Goal: Answer question/provide support

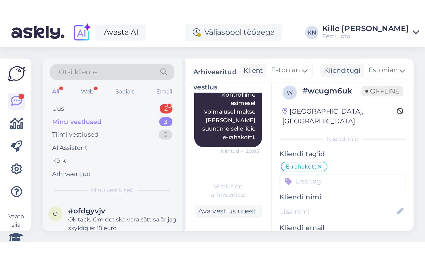
scroll to position [719, 0]
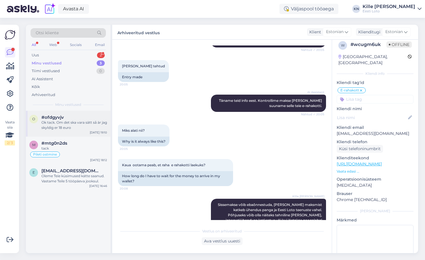
click at [83, 119] on div "#ofdgyvjv" at bounding box center [74, 117] width 66 height 5
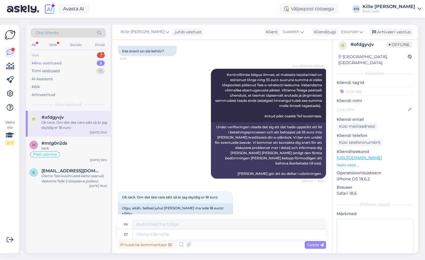
click at [64, 54] on div "Uus 2" at bounding box center [68, 55] width 75 height 8
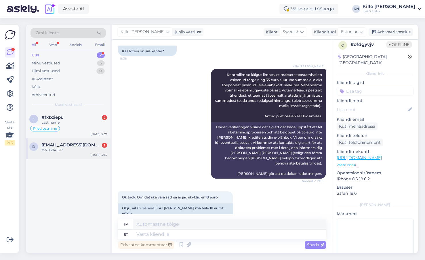
click at [74, 136] on div "d [PERSON_NAME][EMAIL_ADDRESS][DOMAIN_NAME] 1 39703041517 [DATE] 4:14" at bounding box center [68, 149] width 85 height 21
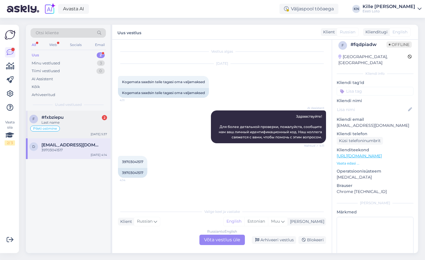
click at [56, 122] on div "Last name" at bounding box center [74, 122] width 66 height 5
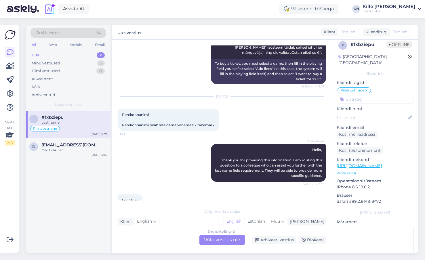
scroll to position [216, 0]
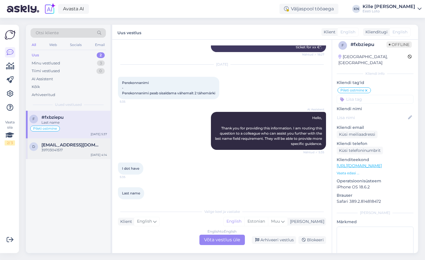
click at [95, 136] on div "d [PERSON_NAME][EMAIL_ADDRESS][DOMAIN_NAME] 39703041517 [DATE] 4:14" at bounding box center [68, 149] width 85 height 21
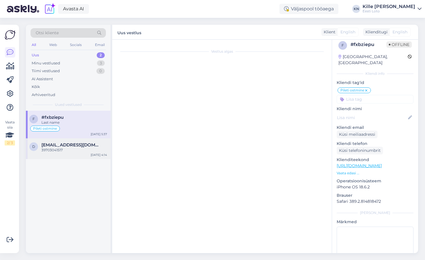
scroll to position [0, 0]
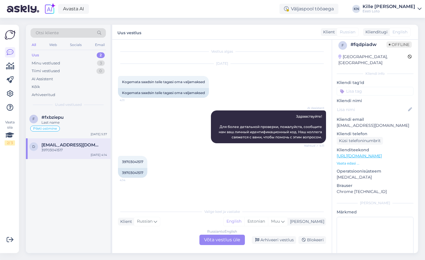
click at [223, 136] on div "Russian to English Võta vestlus üle" at bounding box center [222, 240] width 45 height 10
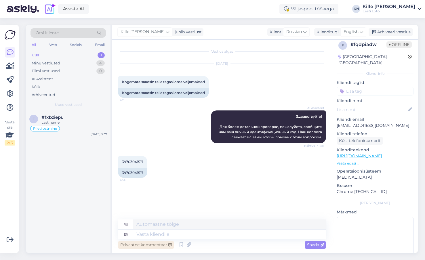
click at [160, 136] on div "Privaatne kommentaar" at bounding box center [146, 245] width 56 height 8
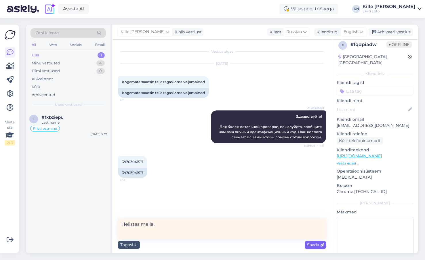
type textarea "Helistas meile."
click at [258, 136] on span "Saada" at bounding box center [315, 244] width 17 height 5
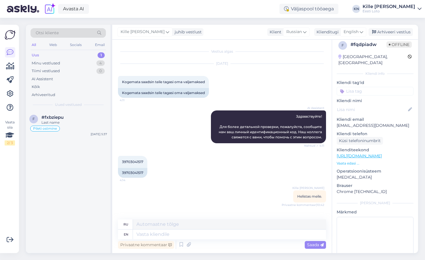
click at [258, 87] on input at bounding box center [375, 91] width 77 height 9
type input "e-r"
click at [258, 105] on span "E-rahakott" at bounding box center [369, 106] width 19 height 3
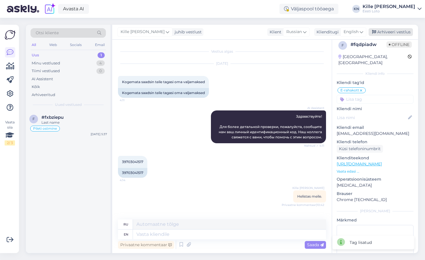
click at [258, 29] on div "Arhiveeri vestlus" at bounding box center [391, 32] width 44 height 8
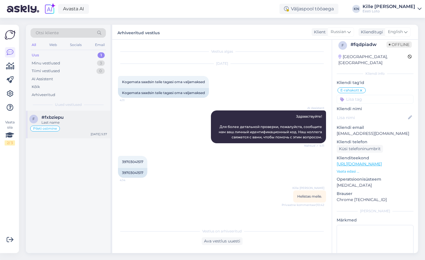
click at [58, 118] on span "#fxbziepu" at bounding box center [52, 117] width 22 height 5
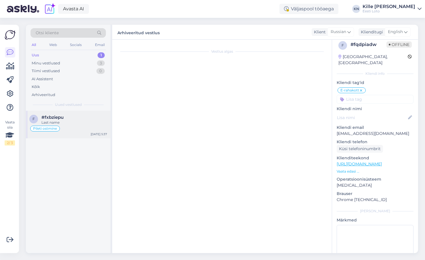
scroll to position [216, 0]
